Goal: Task Accomplishment & Management: Use online tool/utility

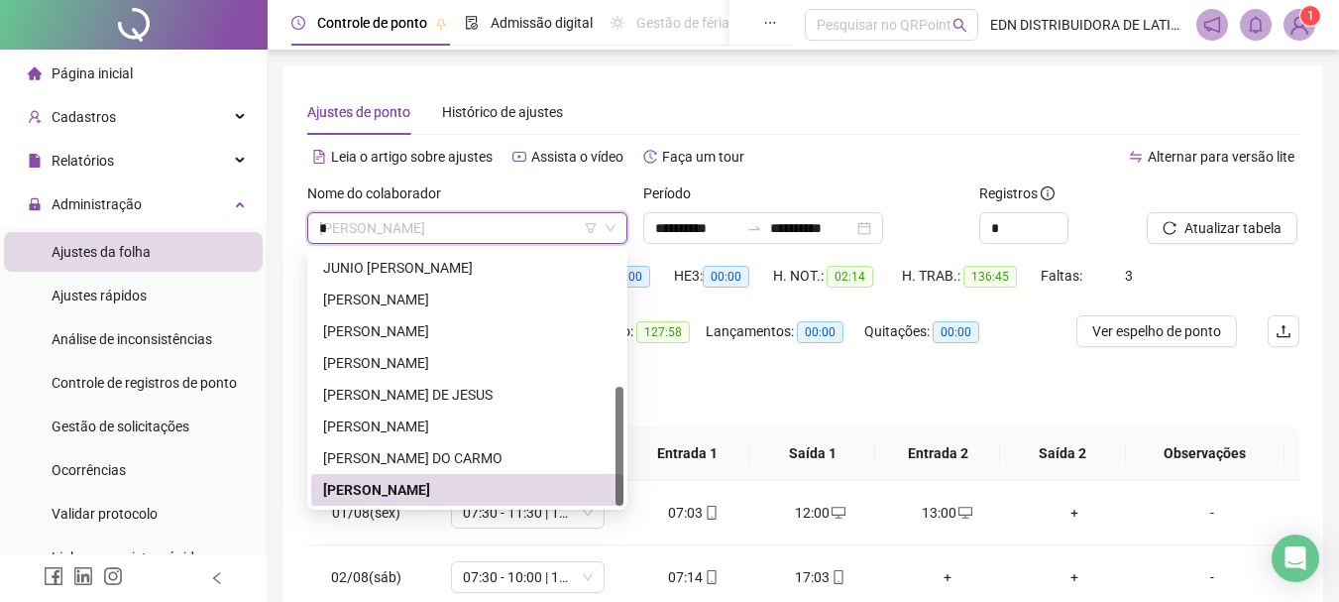
scroll to position [190, 0]
type input "**"
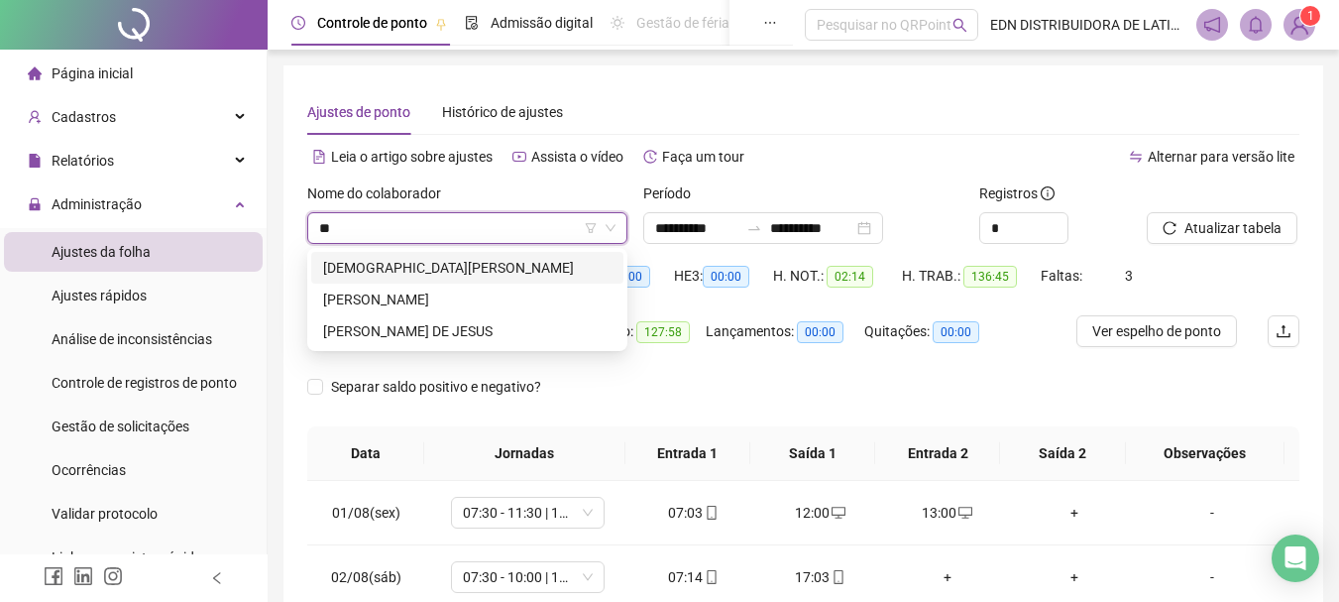
scroll to position [0, 0]
click at [369, 295] on div "[PERSON_NAME]" at bounding box center [467, 299] width 288 height 22
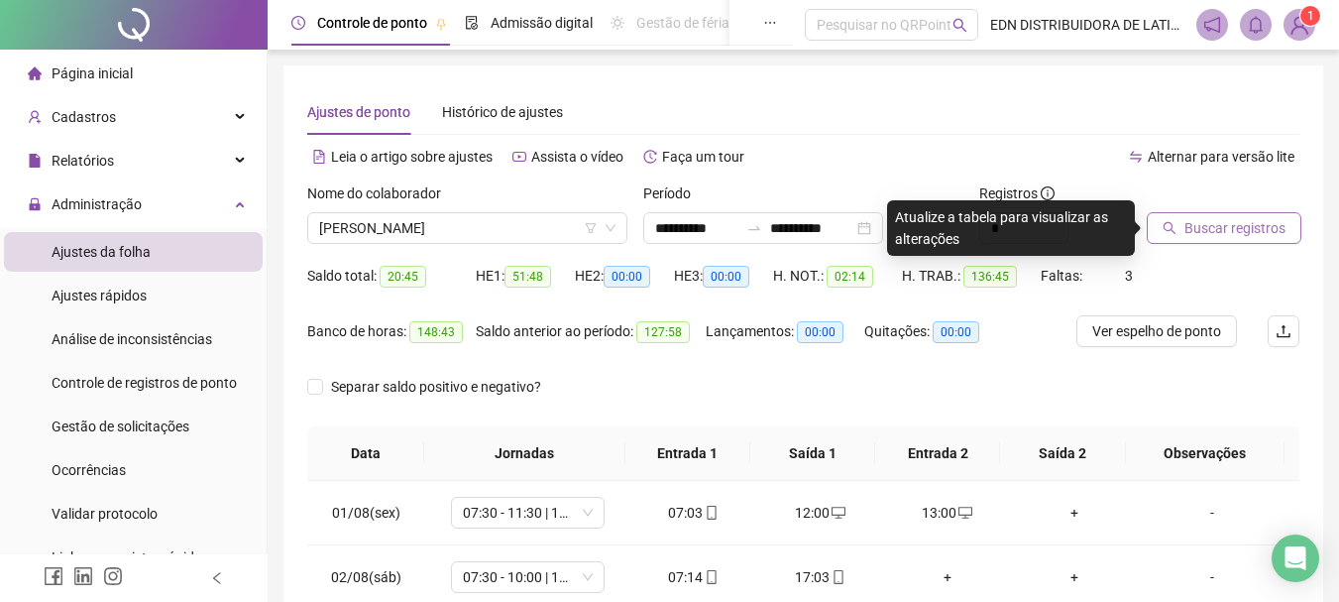
click at [1232, 230] on span "Buscar registros" at bounding box center [1235, 228] width 101 height 22
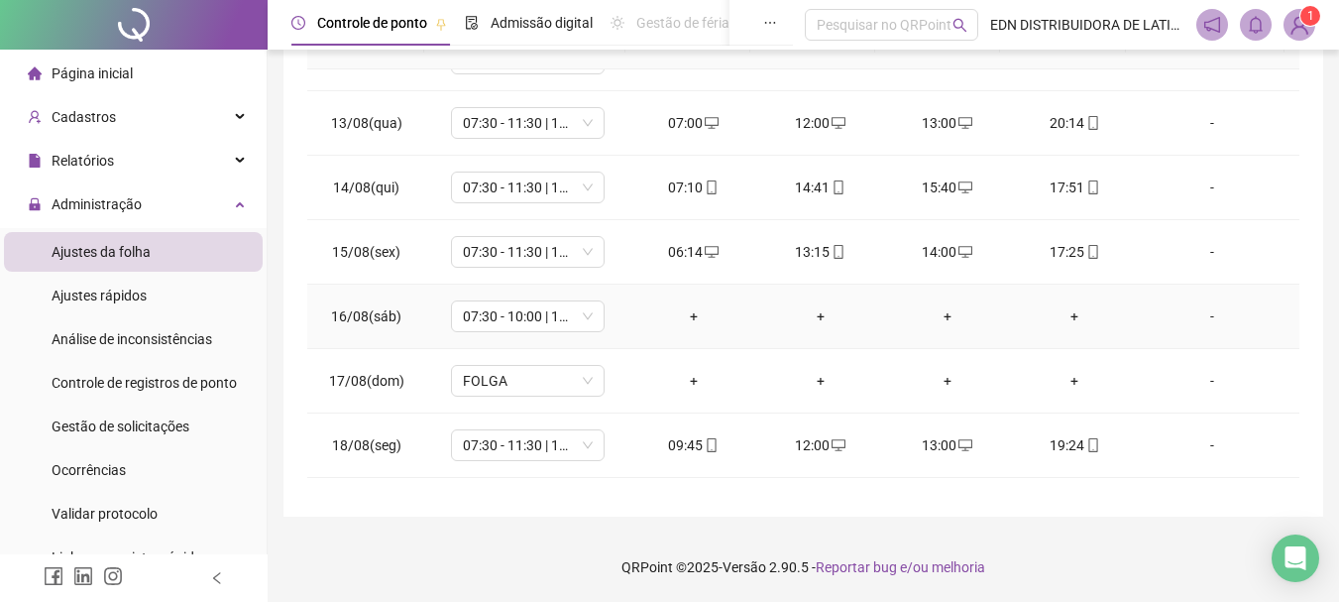
scroll to position [801, 0]
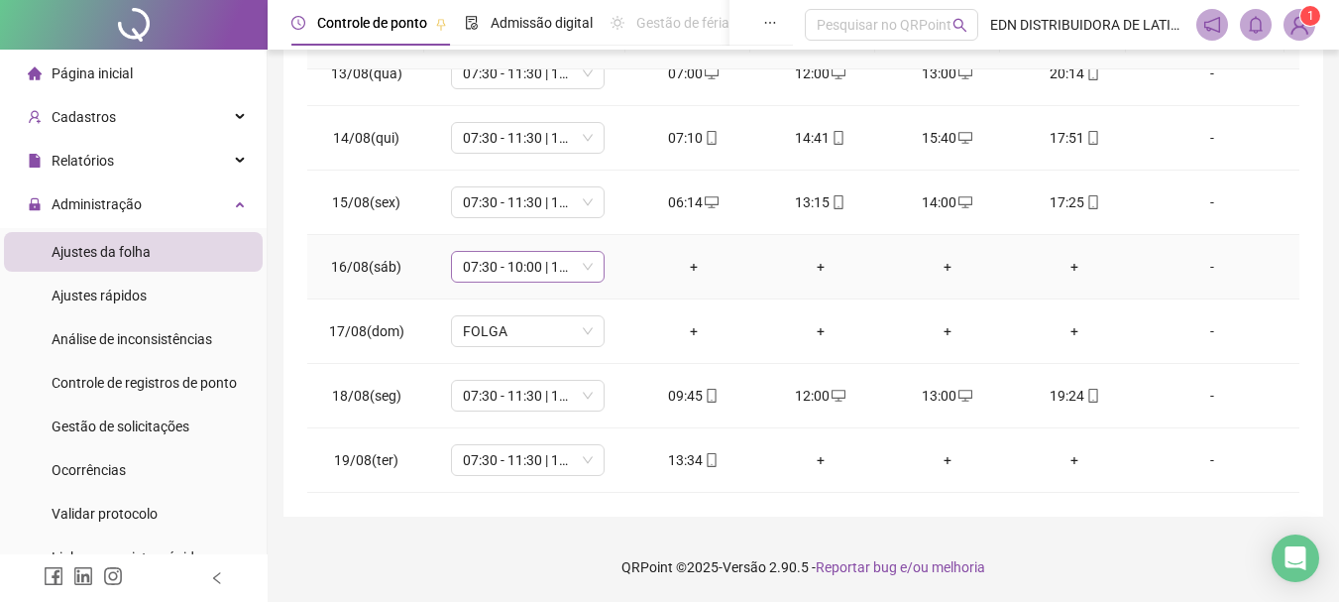
click at [589, 266] on span "07:30 - 10:00 | 10:00 - 11:30" at bounding box center [528, 267] width 130 height 30
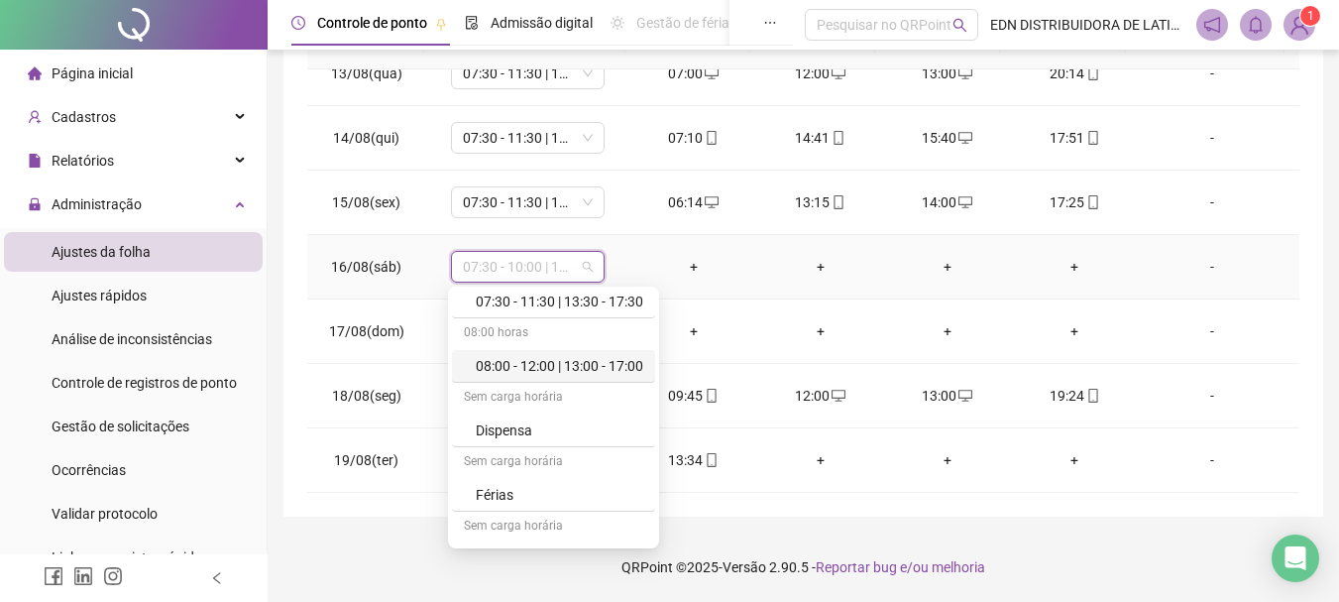
scroll to position [326, 0]
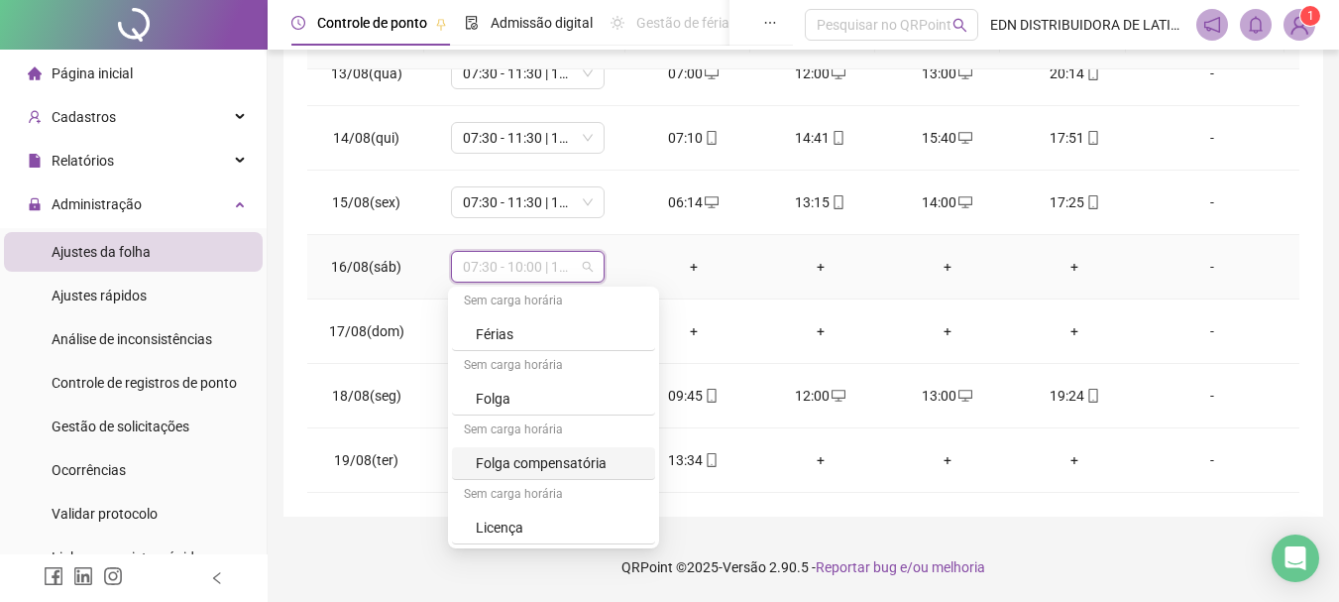
click at [491, 462] on div "Folga compensatória" at bounding box center [560, 463] width 168 height 22
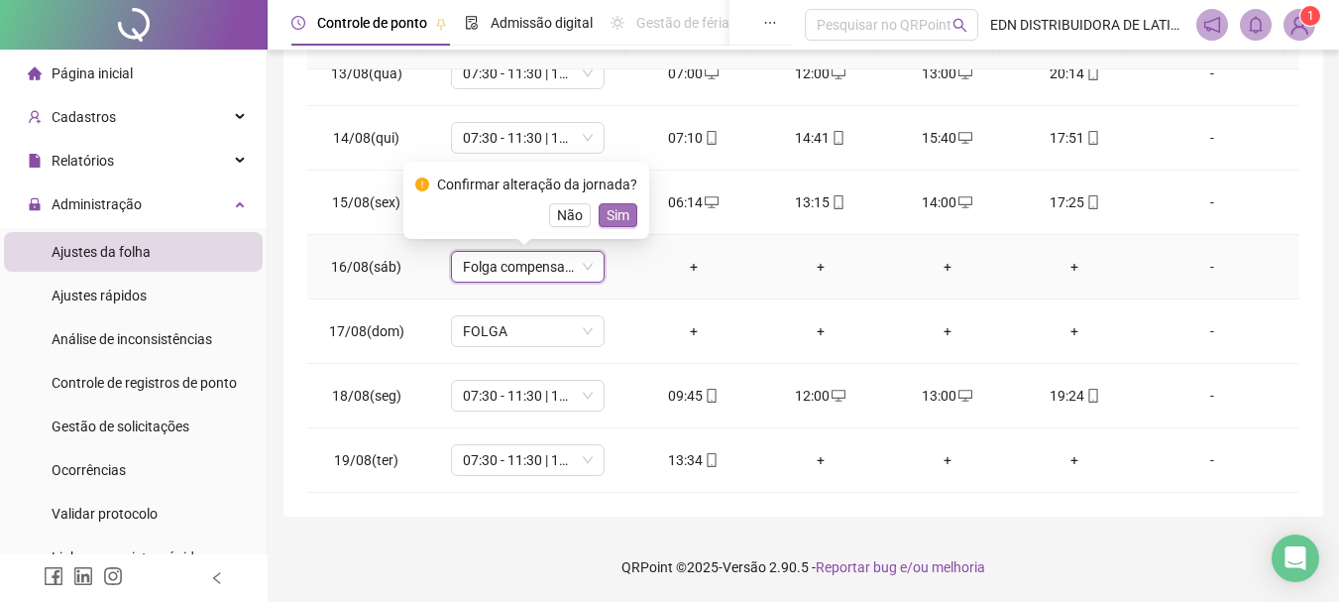
click at [607, 215] on span "Sim" at bounding box center [618, 215] width 23 height 22
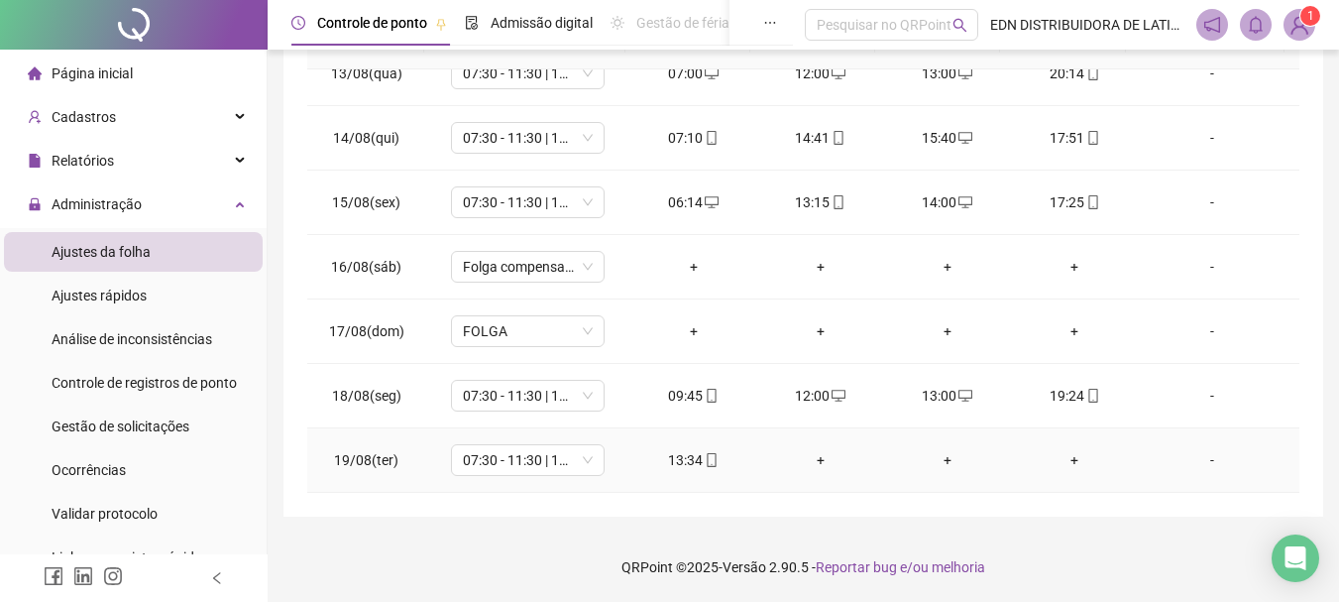
click at [825, 460] on div "+" at bounding box center [820, 460] width 95 height 22
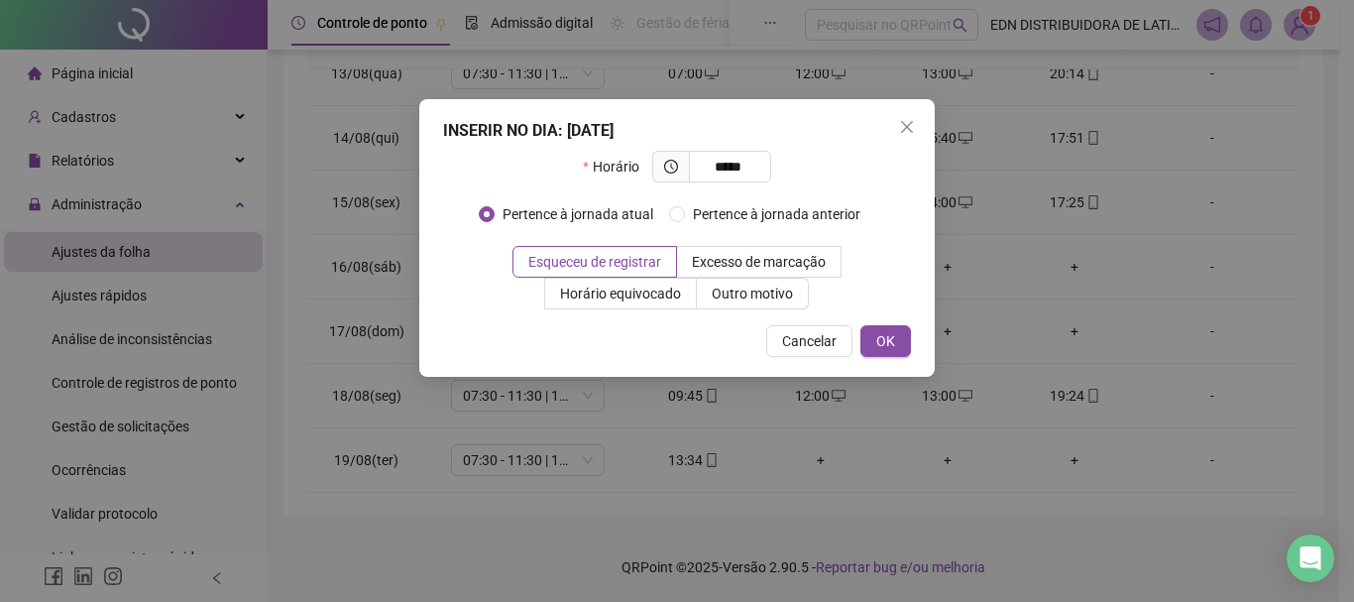
type input "*****"
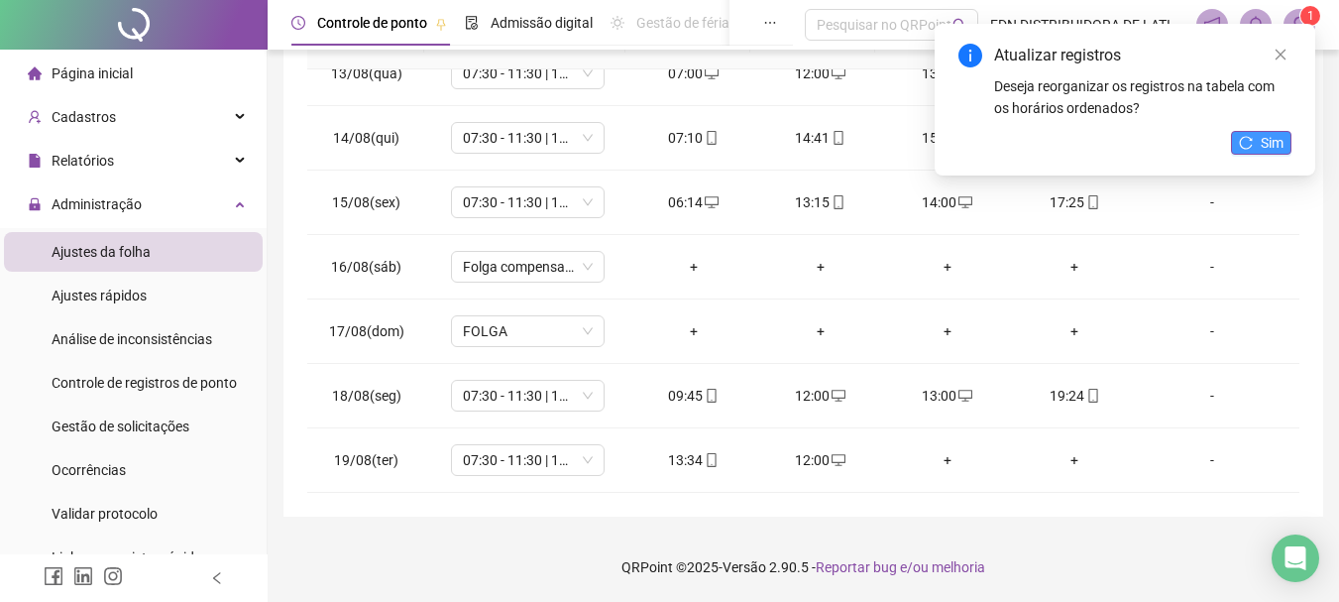
click at [1243, 152] on button "Sim" at bounding box center [1261, 143] width 60 height 24
